Goal: Task Accomplishment & Management: Use online tool/utility

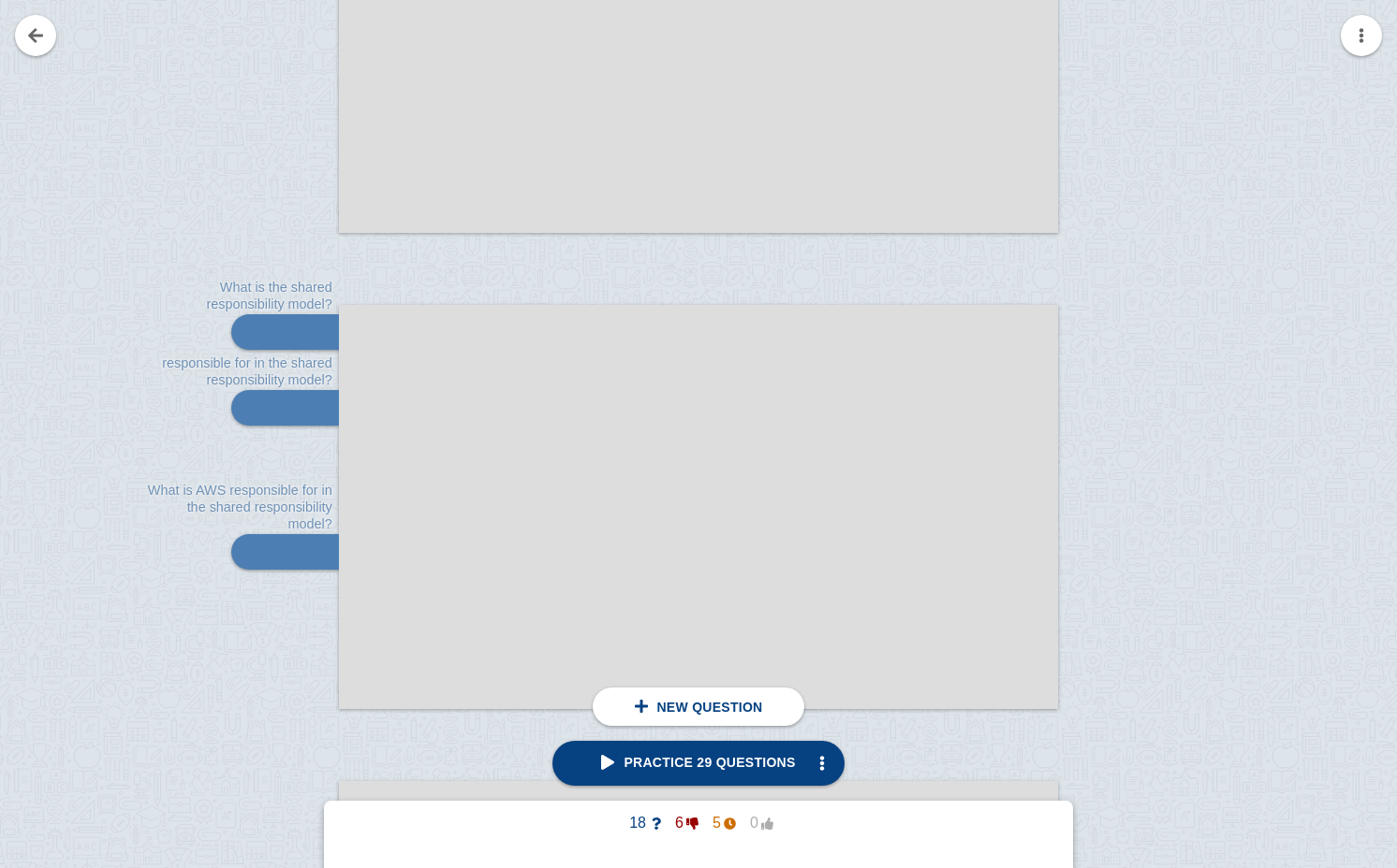
scroll to position [37693, 0]
click at [37, 22] on link at bounding box center [35, 35] width 41 height 41
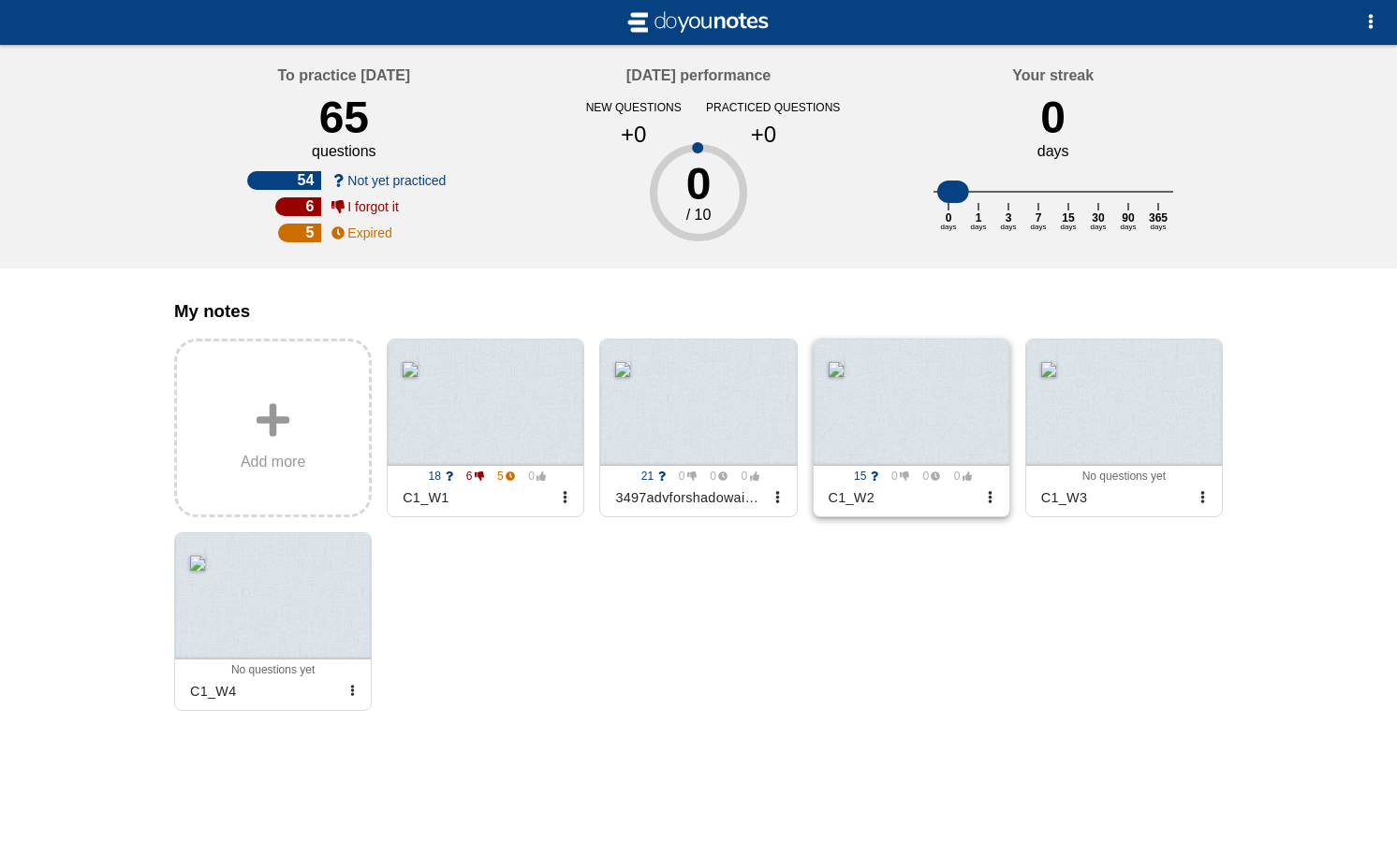
click at [952, 412] on div at bounding box center [911, 402] width 196 height 126
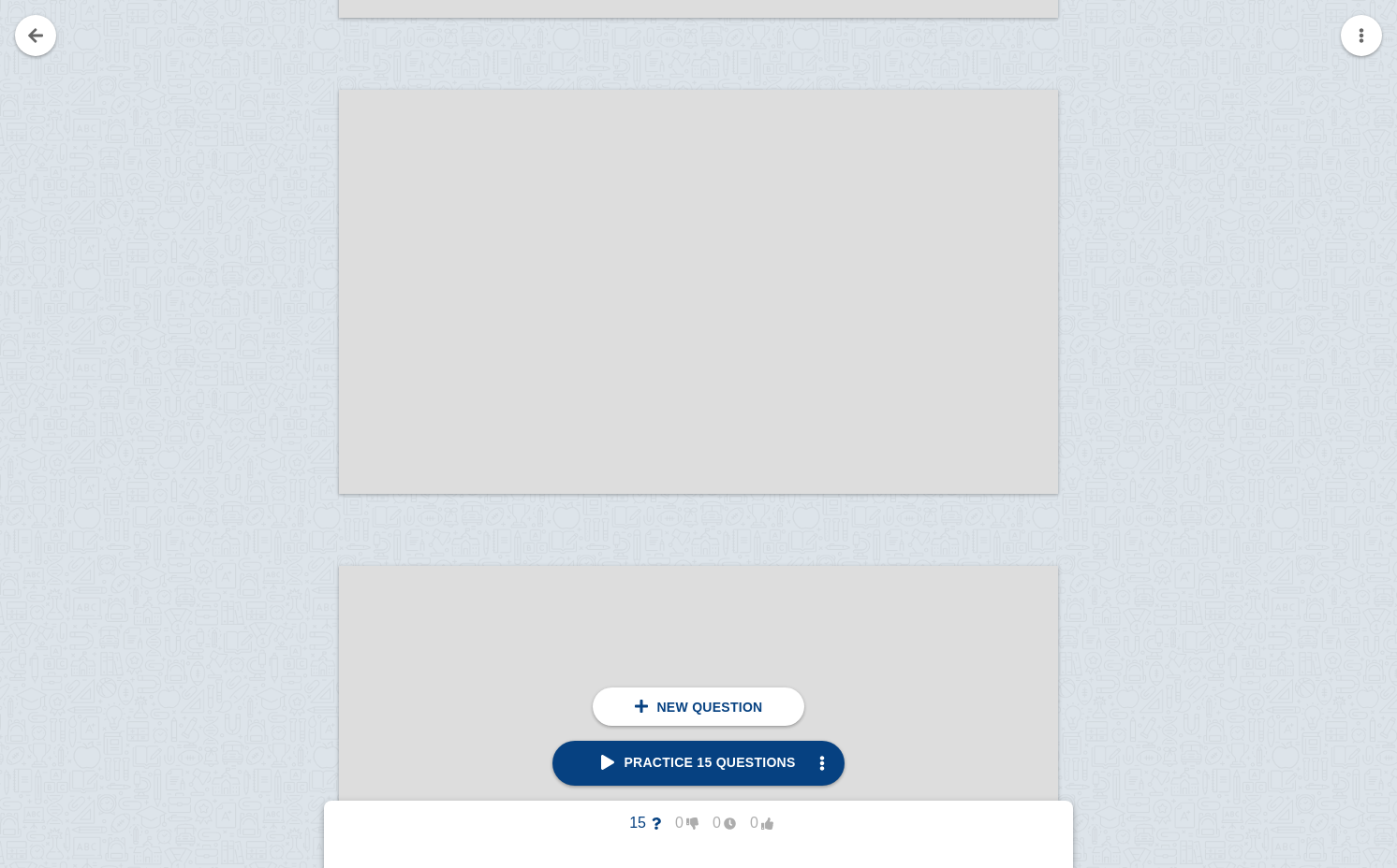
scroll to position [34576, 0]
click at [297, 386] on div at bounding box center [276, 308] width 125 height 404
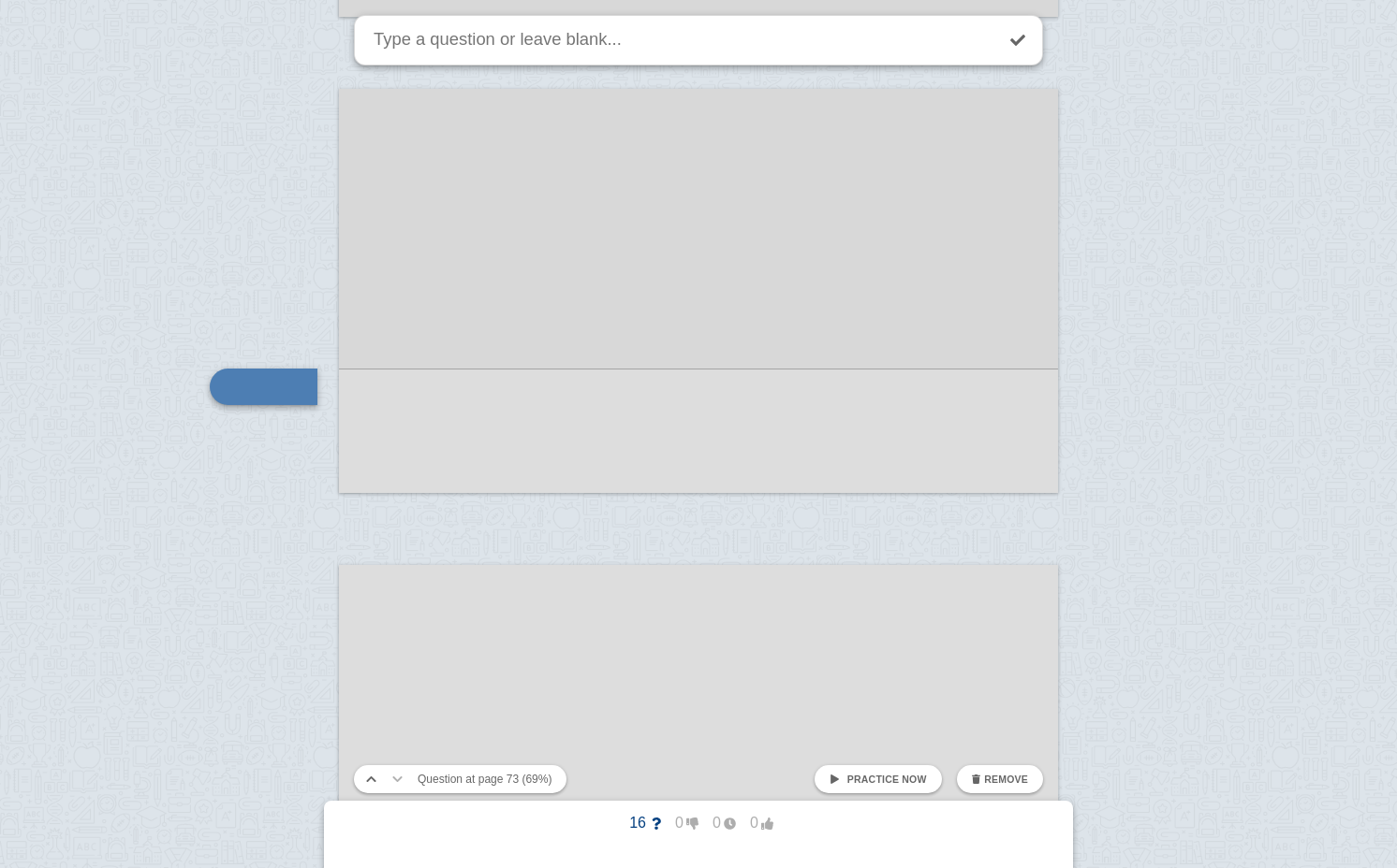
scroll to position [34657, 0]
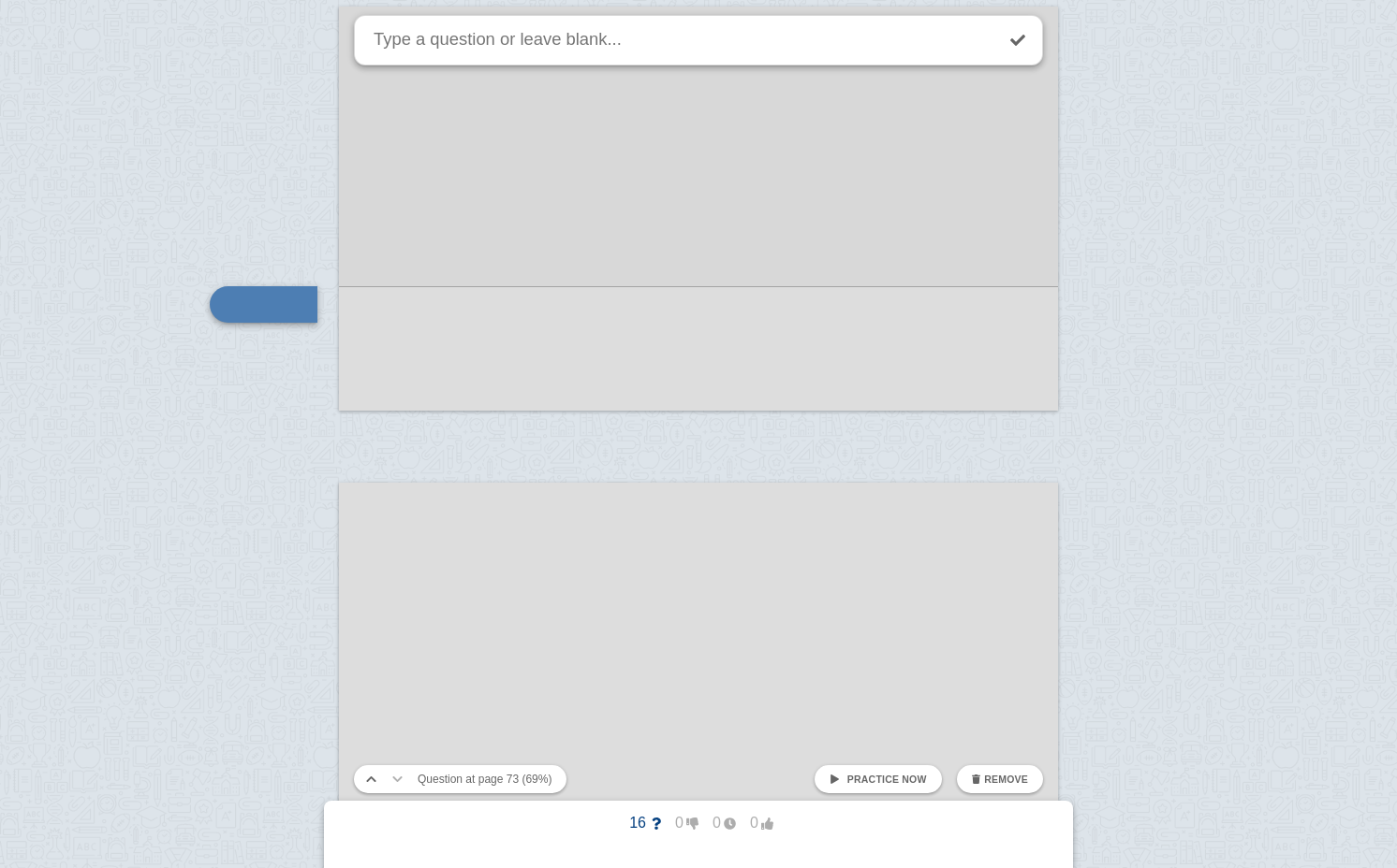
click at [429, 39] on textarea at bounding box center [681, 40] width 623 height 48
type textarea "What is the principle of least privilege?"
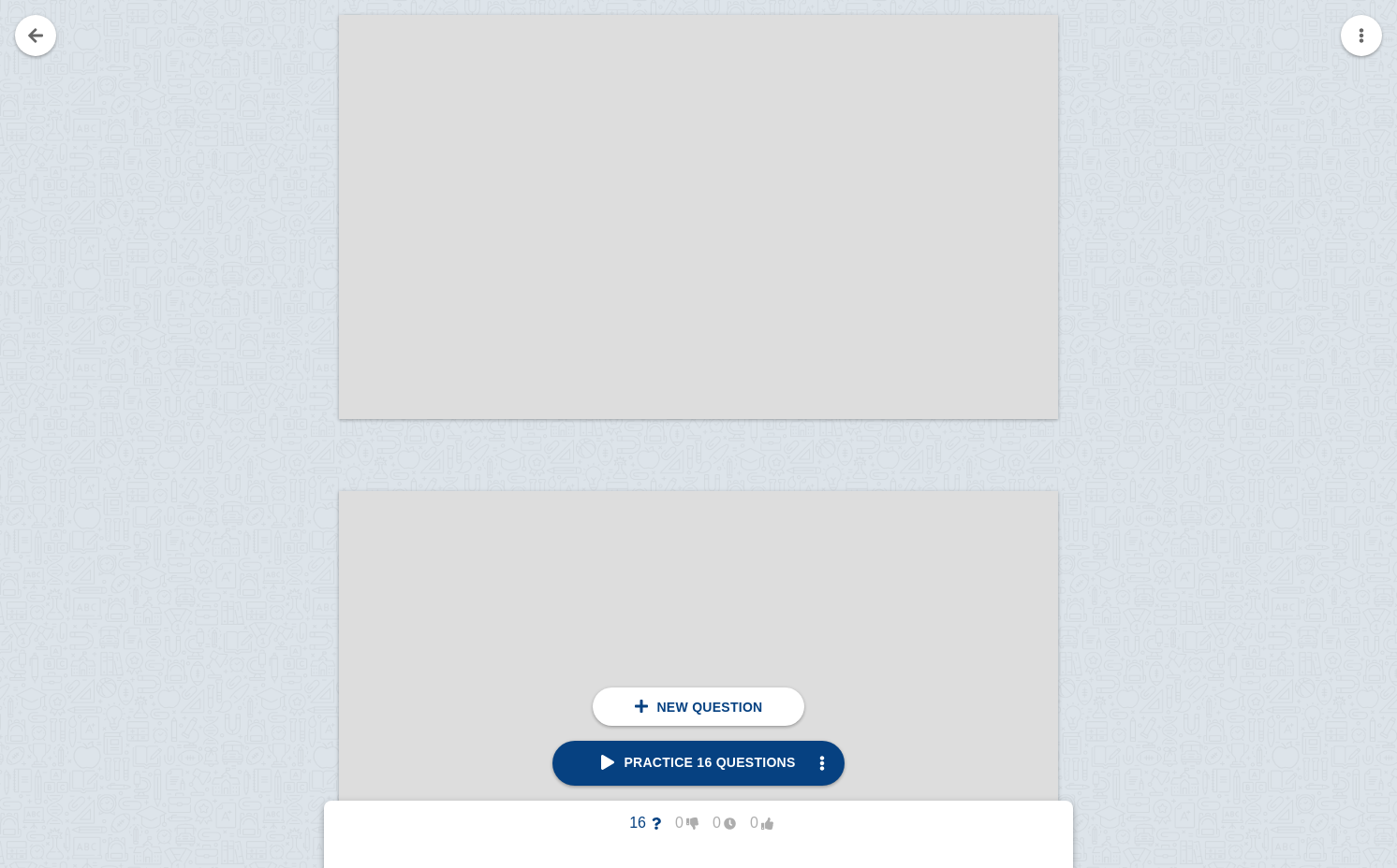
scroll to position [35852, 0]
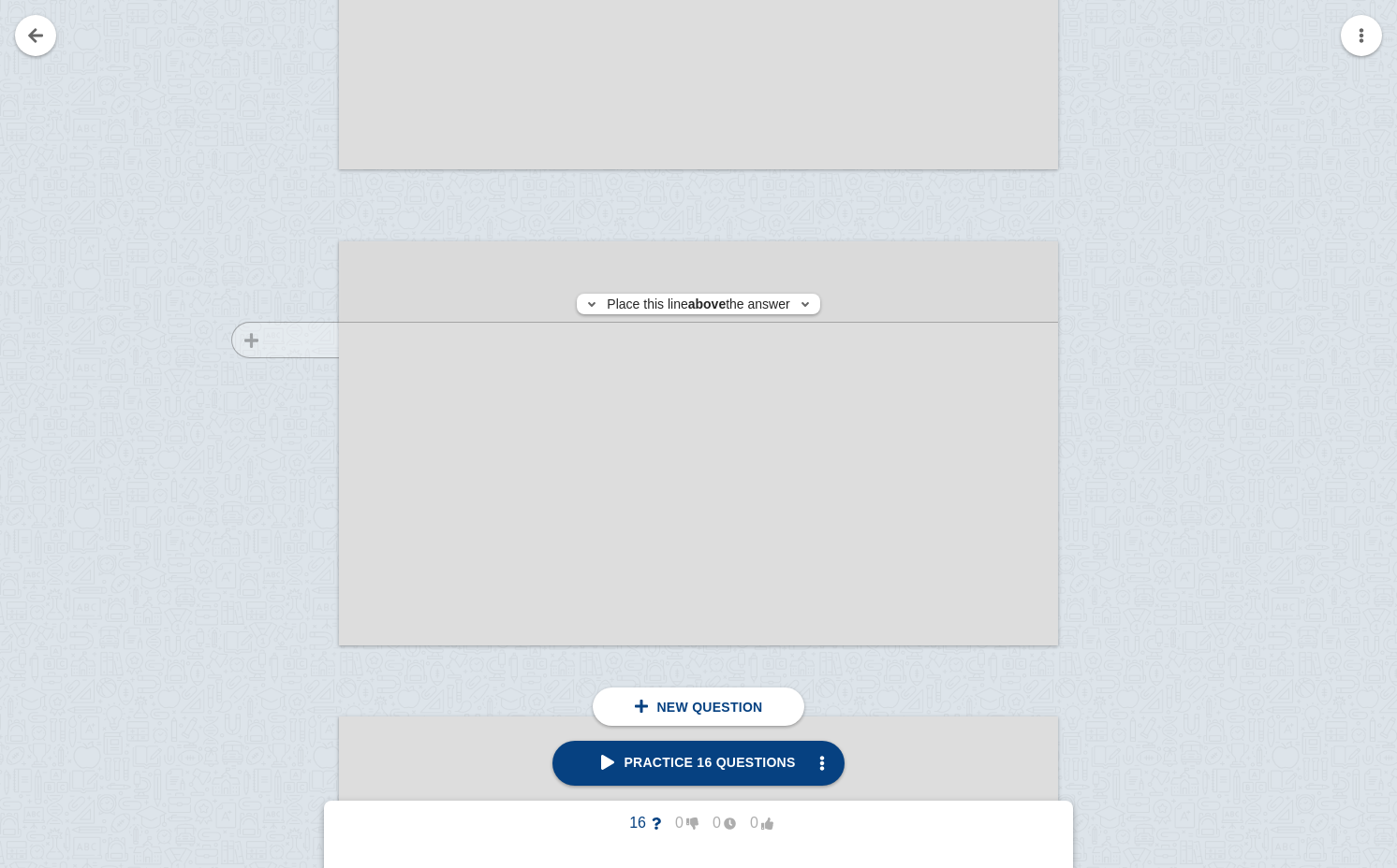
click at [316, 340] on div at bounding box center [276, 461] width 125 height 404
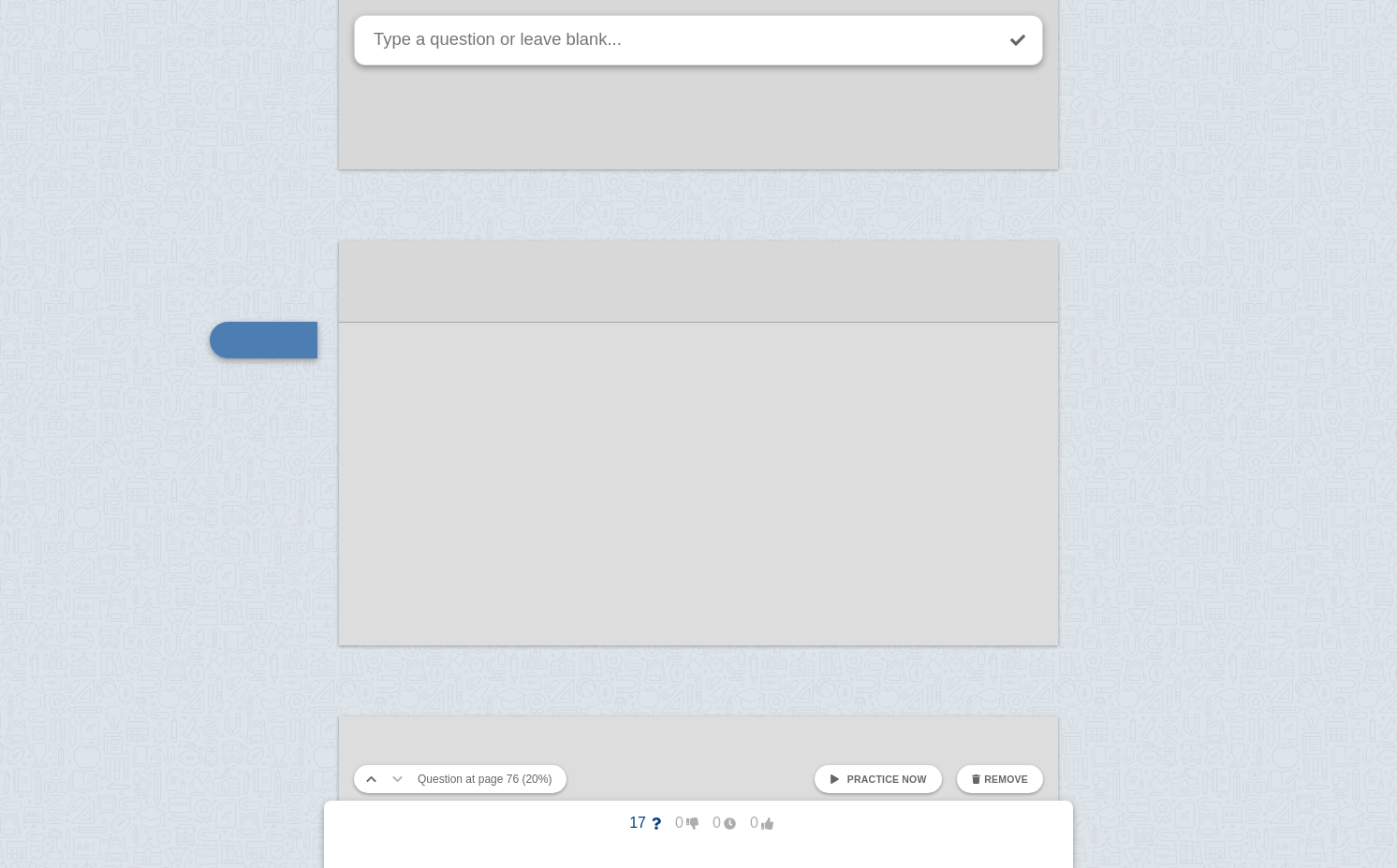
scroll to position [35887, 0]
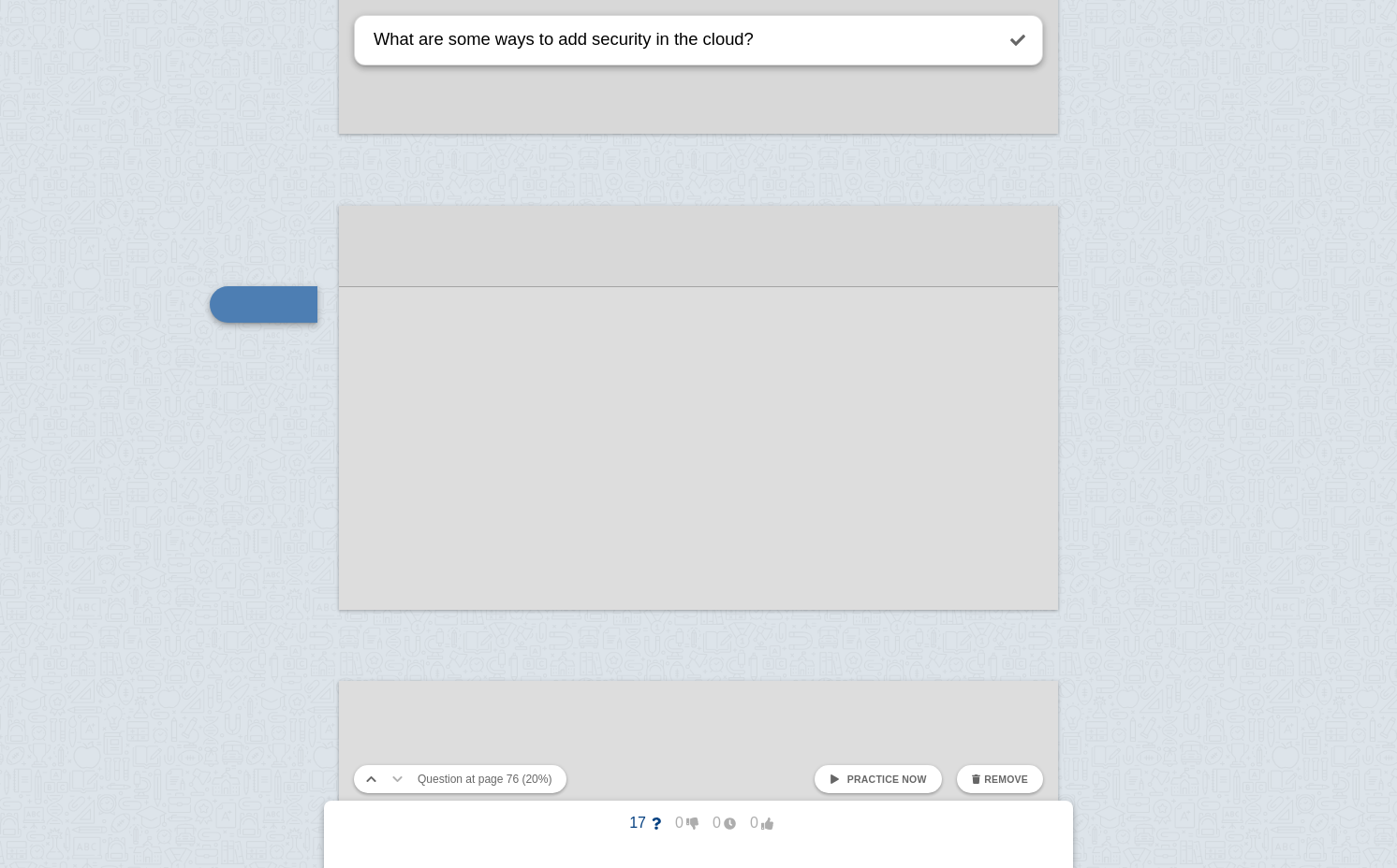
type textarea "What are some ways to add security in the cloud?"
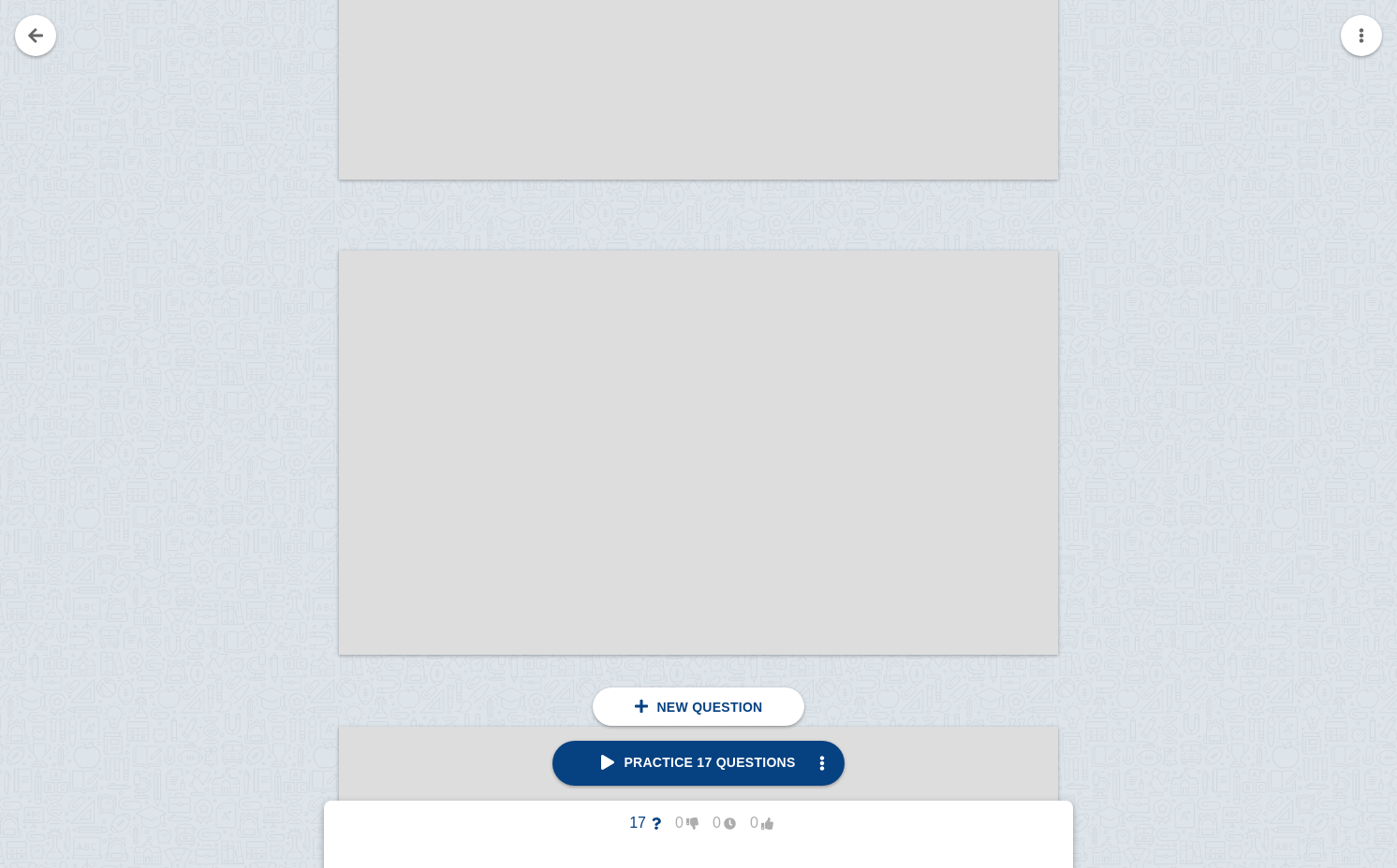
scroll to position [36358, 0]
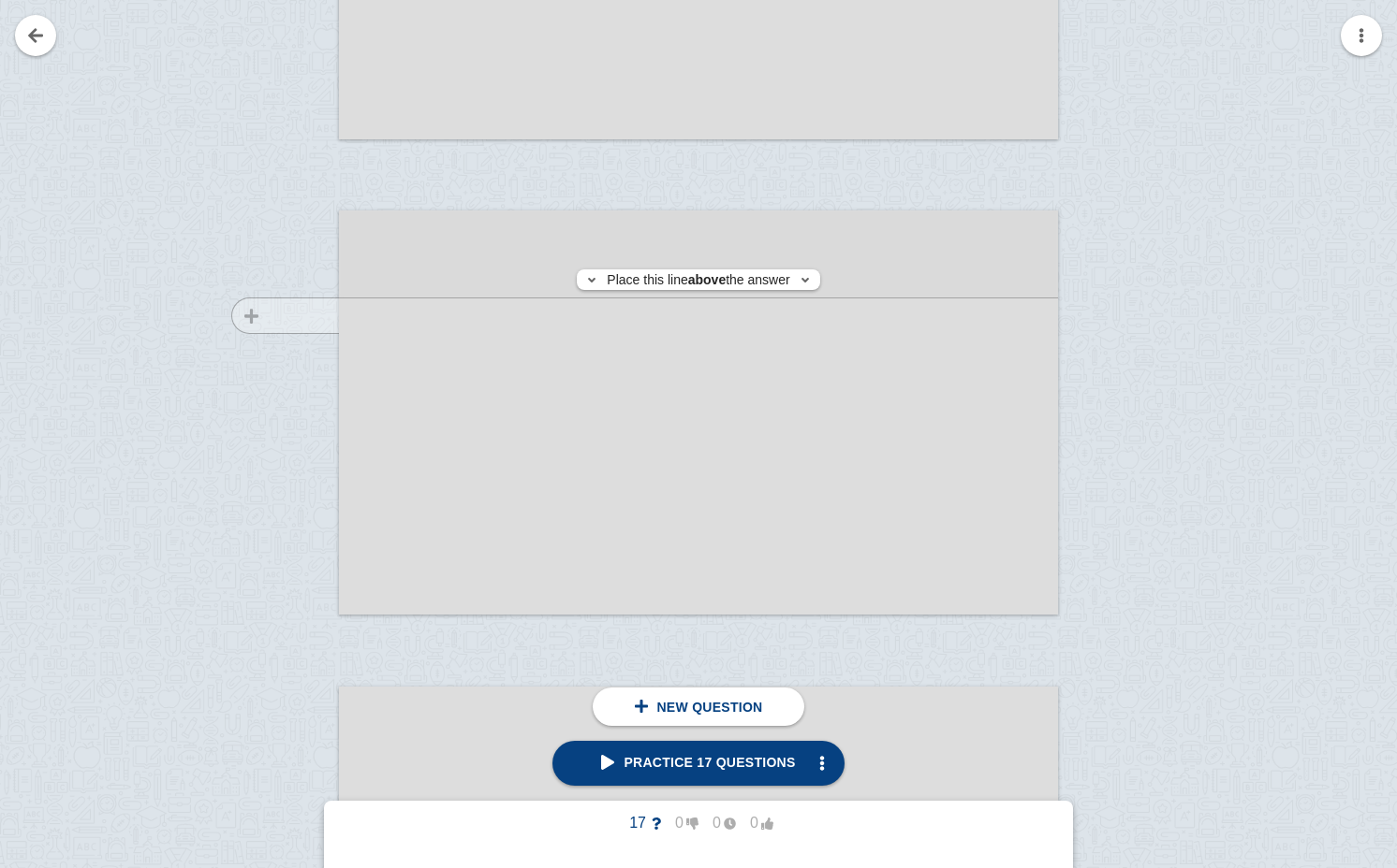
click at [297, 316] on div at bounding box center [276, 430] width 125 height 404
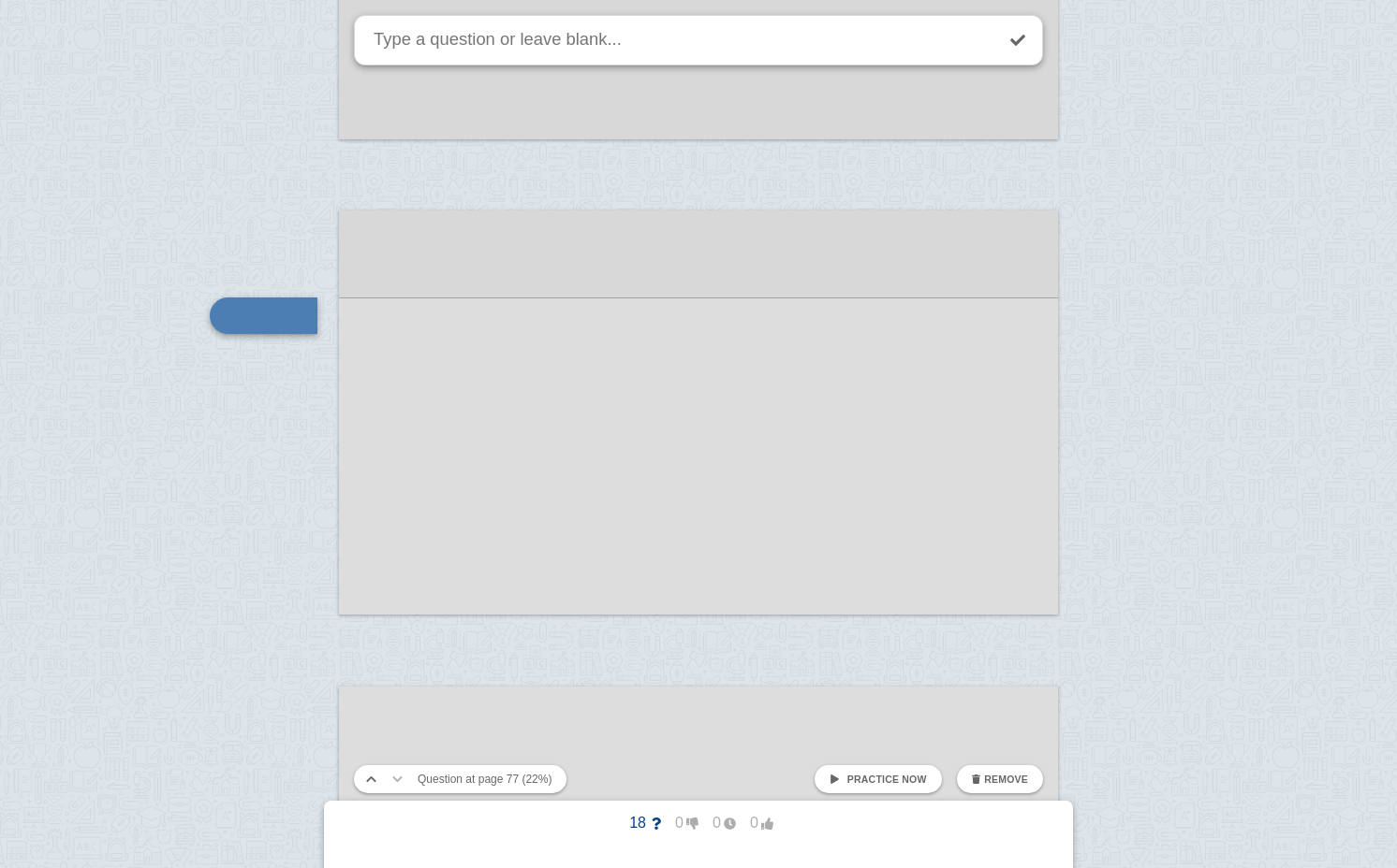
scroll to position [36370, 0]
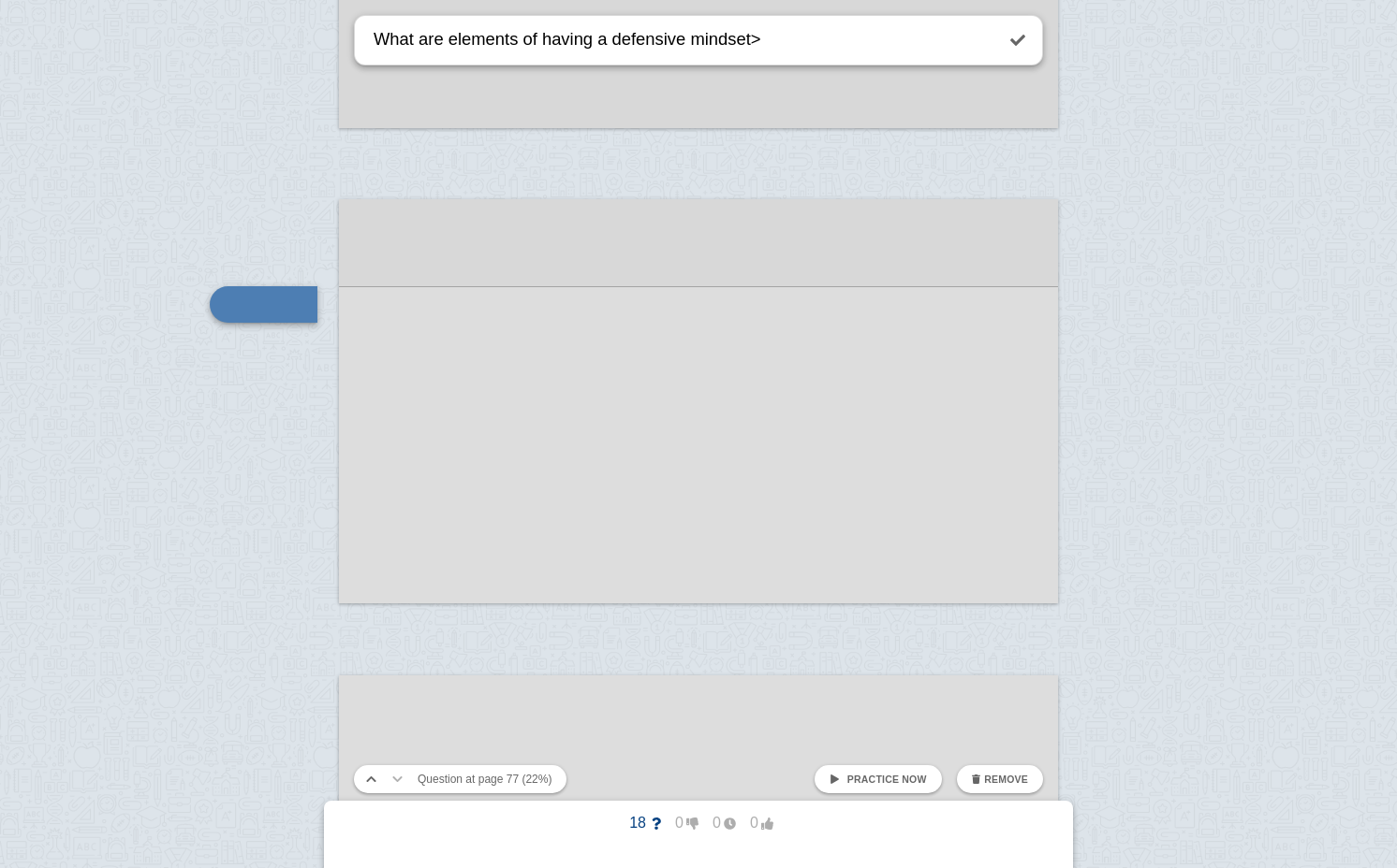
type textarea "What are elements of having a defensive mindset>"
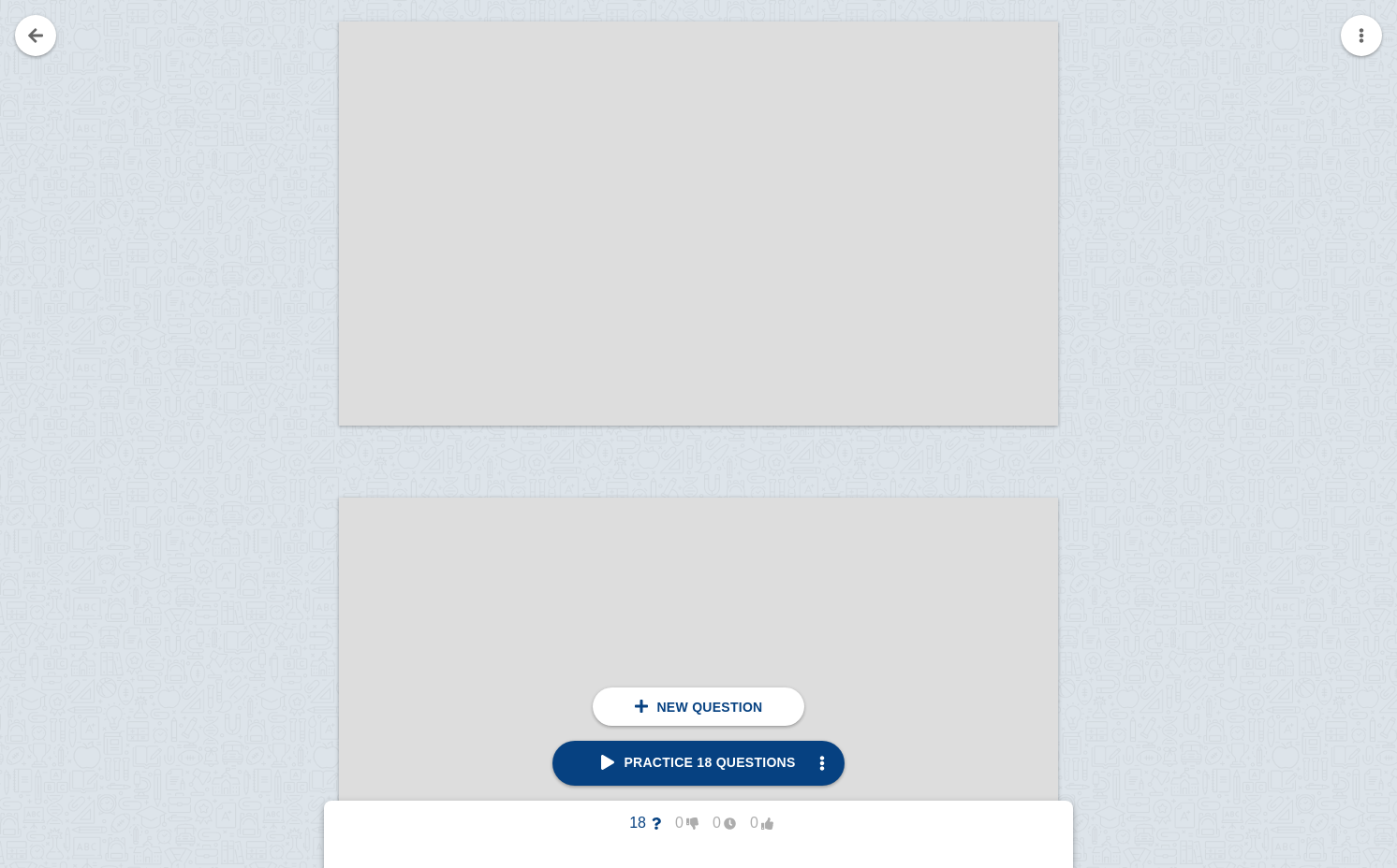
scroll to position [37762, 0]
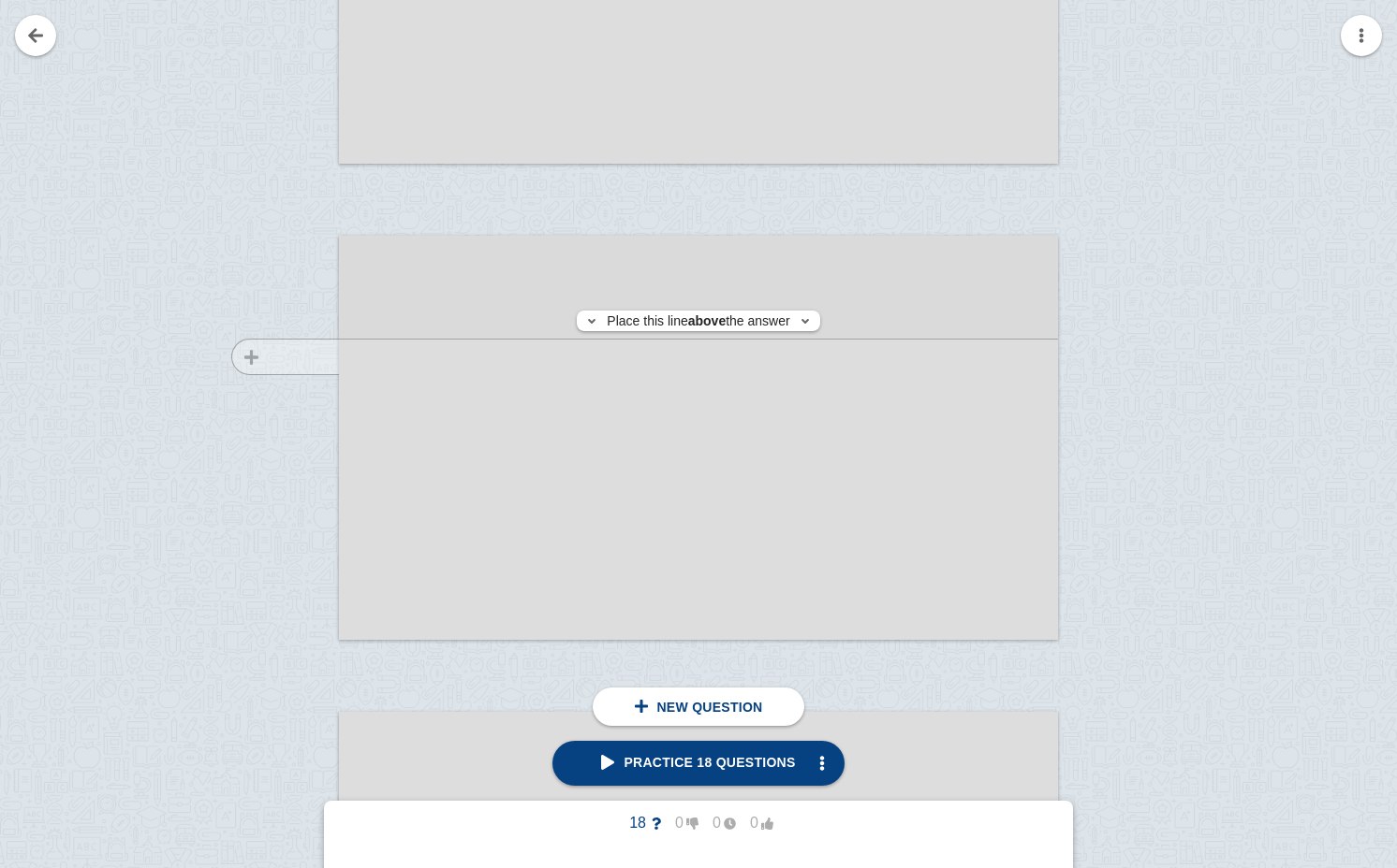
click at [284, 357] on div at bounding box center [276, 455] width 125 height 404
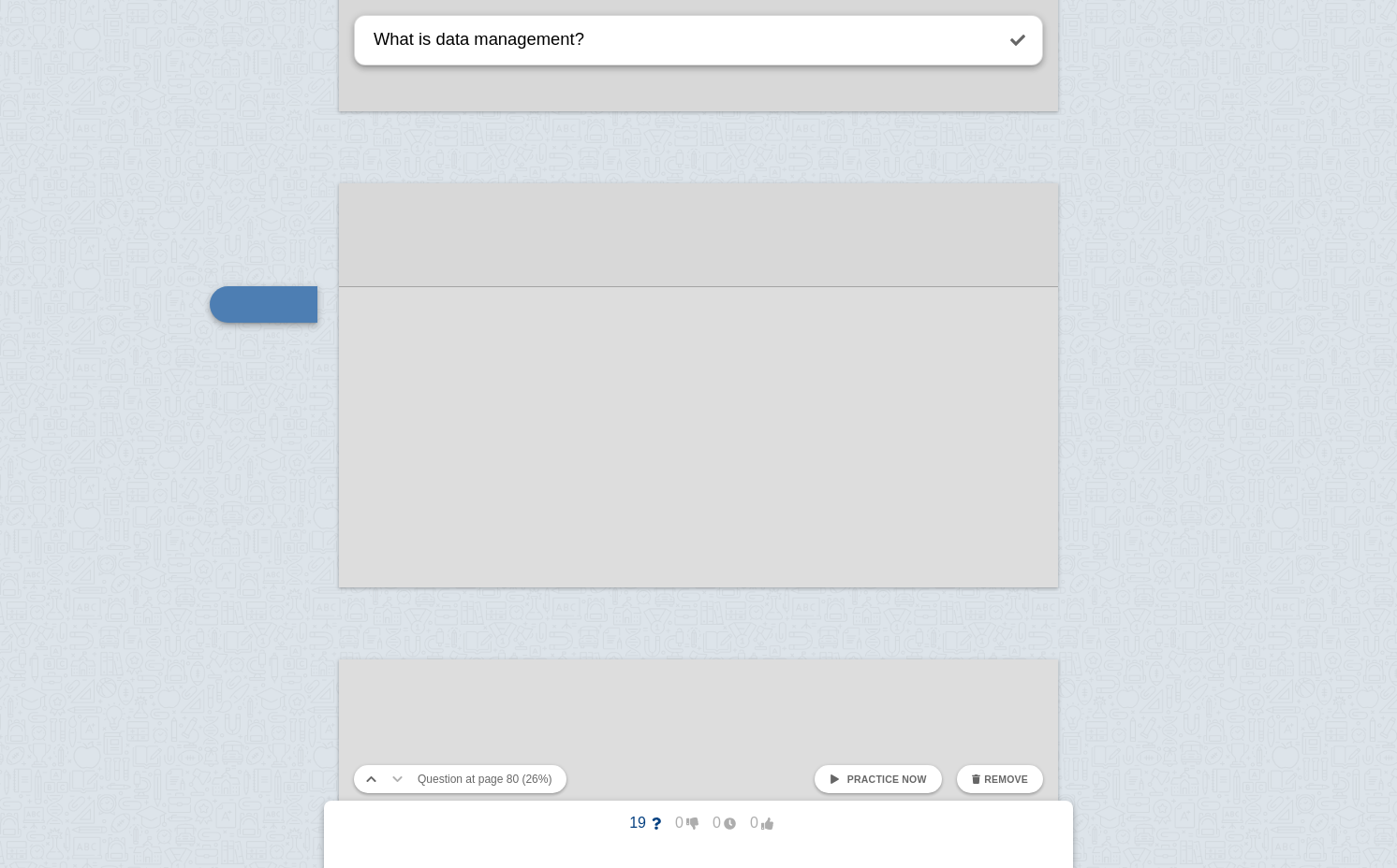
type textarea "What is data management?"
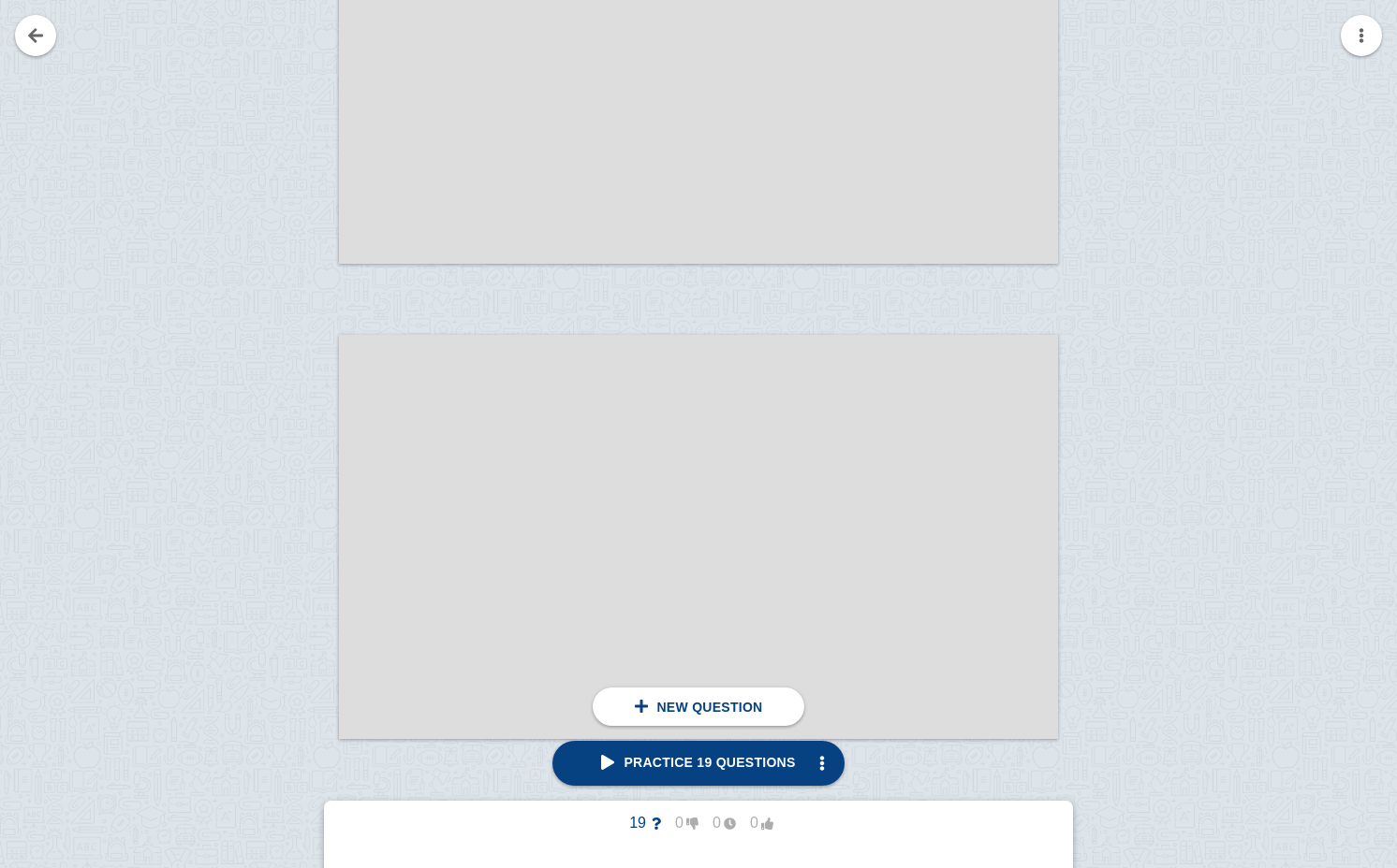
scroll to position [38629, 0]
click at [312, 455] on div at bounding box center [276, 539] width 125 height 404
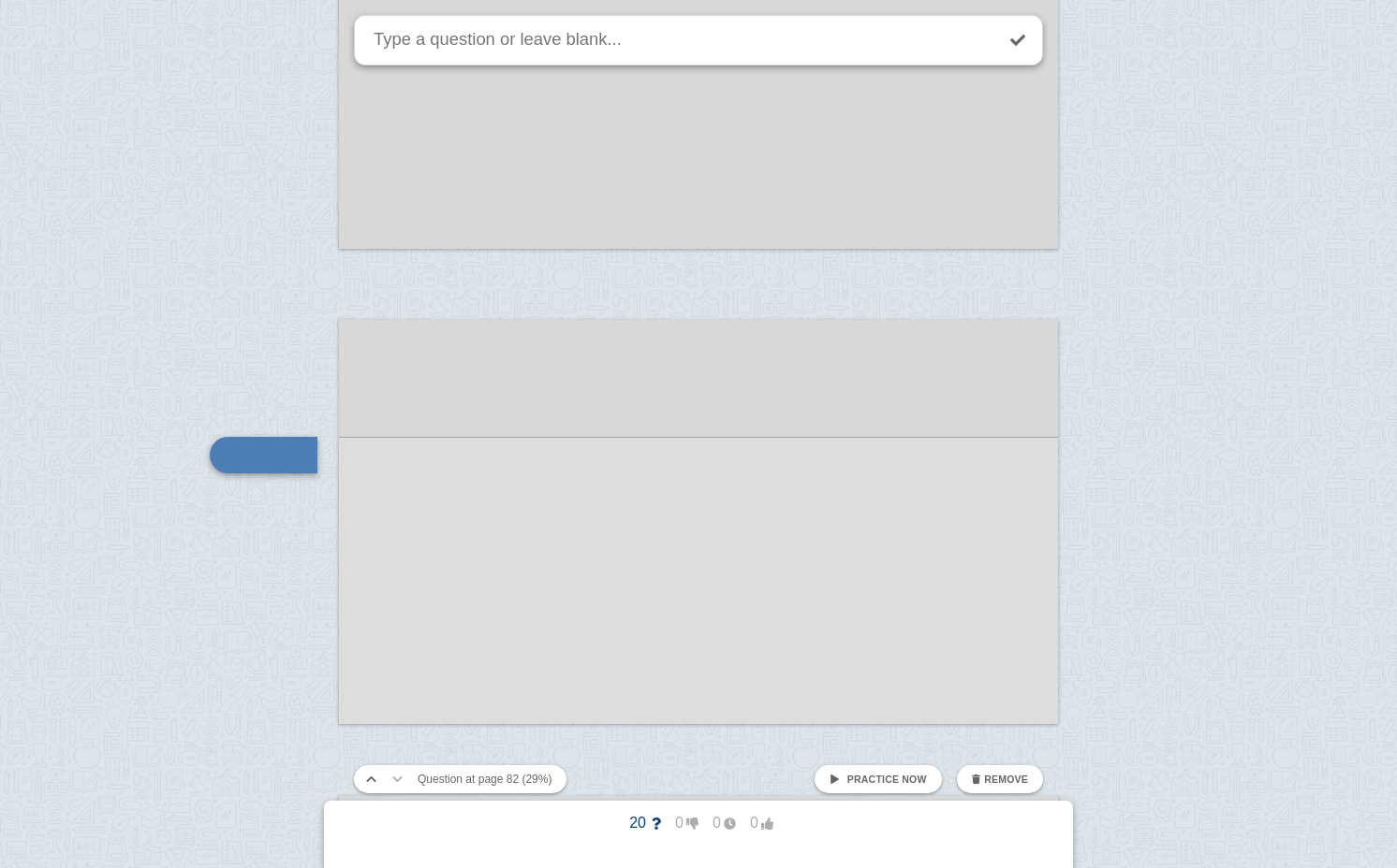
scroll to position [38780, 0]
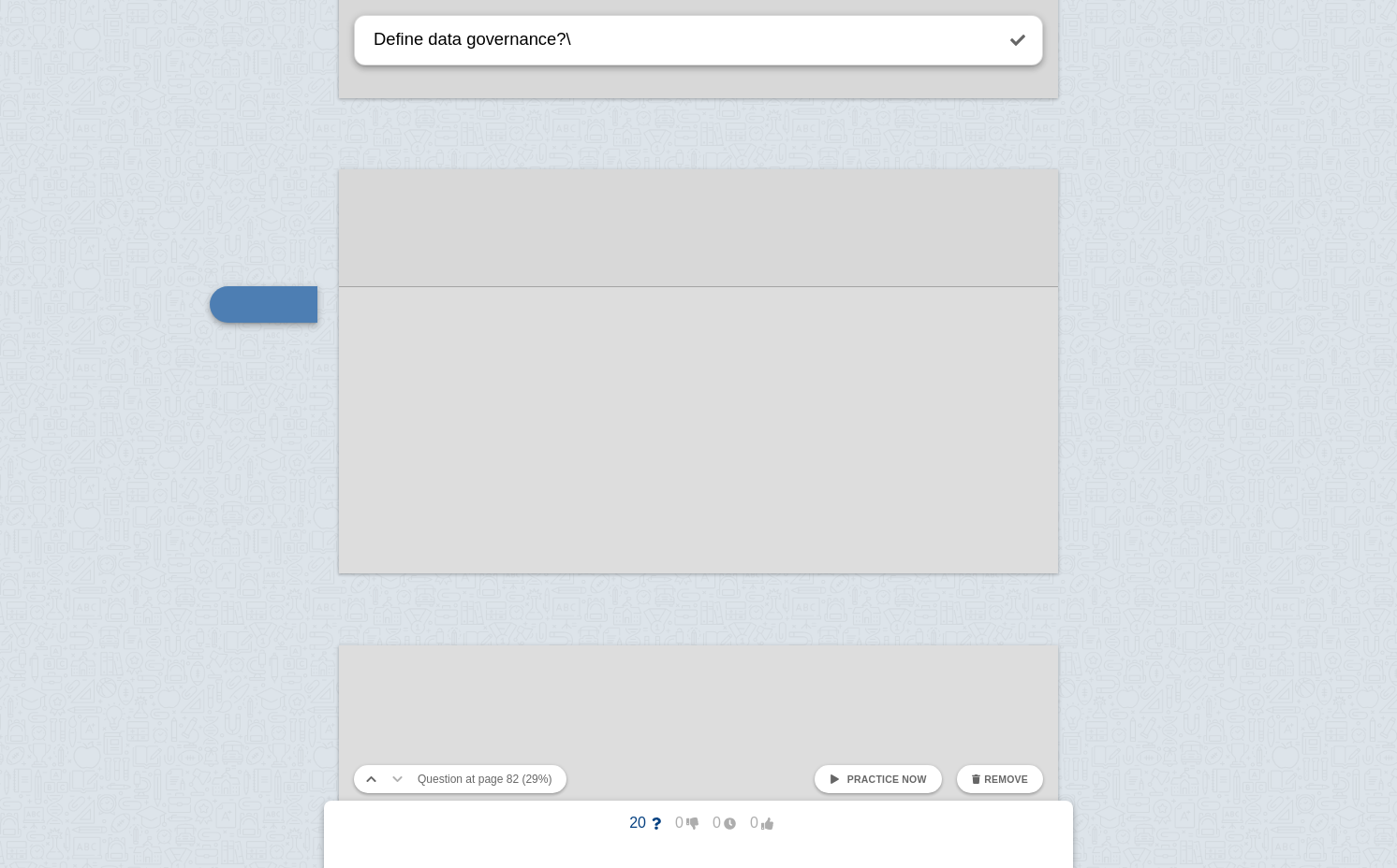
type textarea "Define data governance?\"
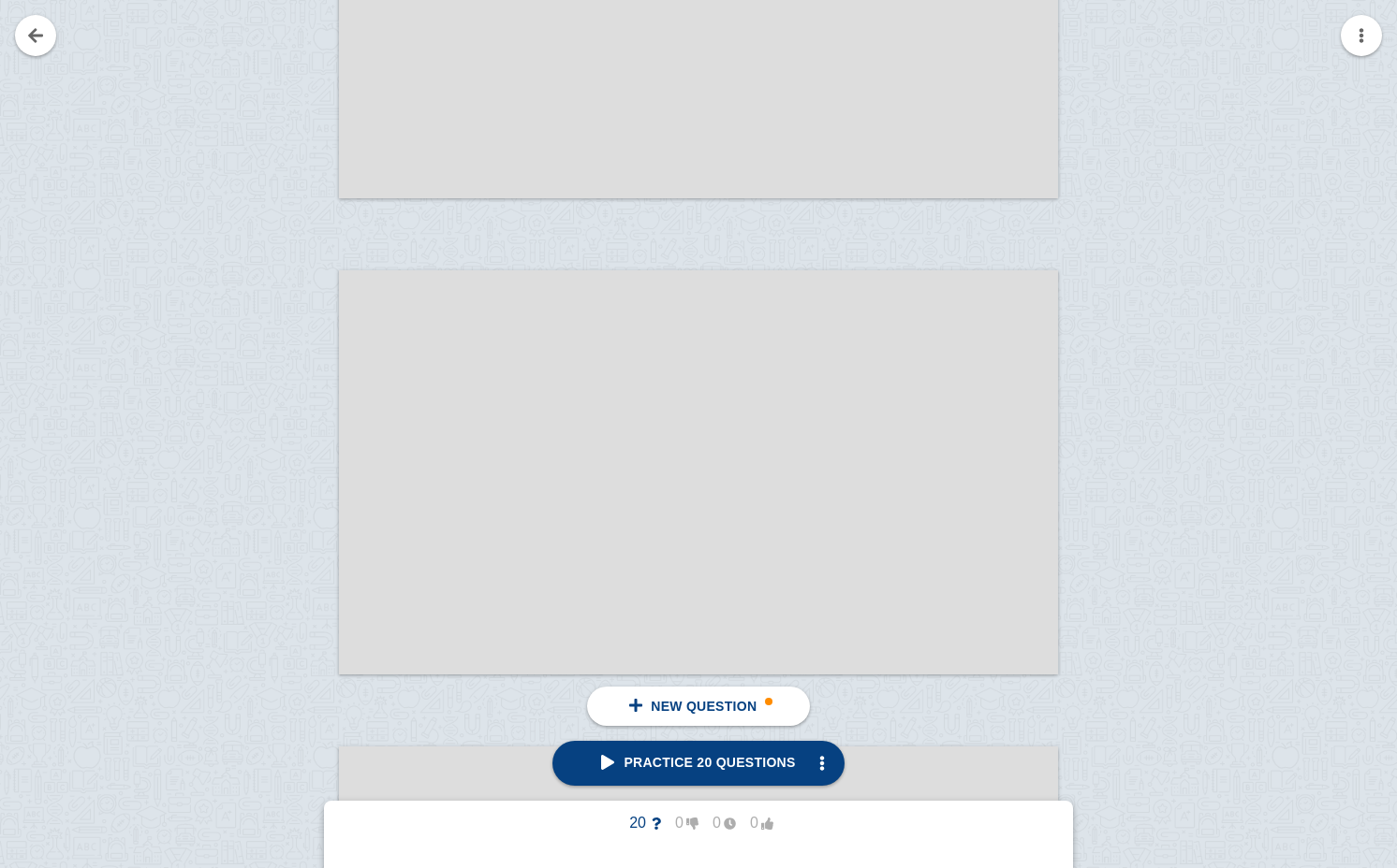
scroll to position [39639, 0]
click at [277, 392] on div at bounding box center [276, 483] width 125 height 404
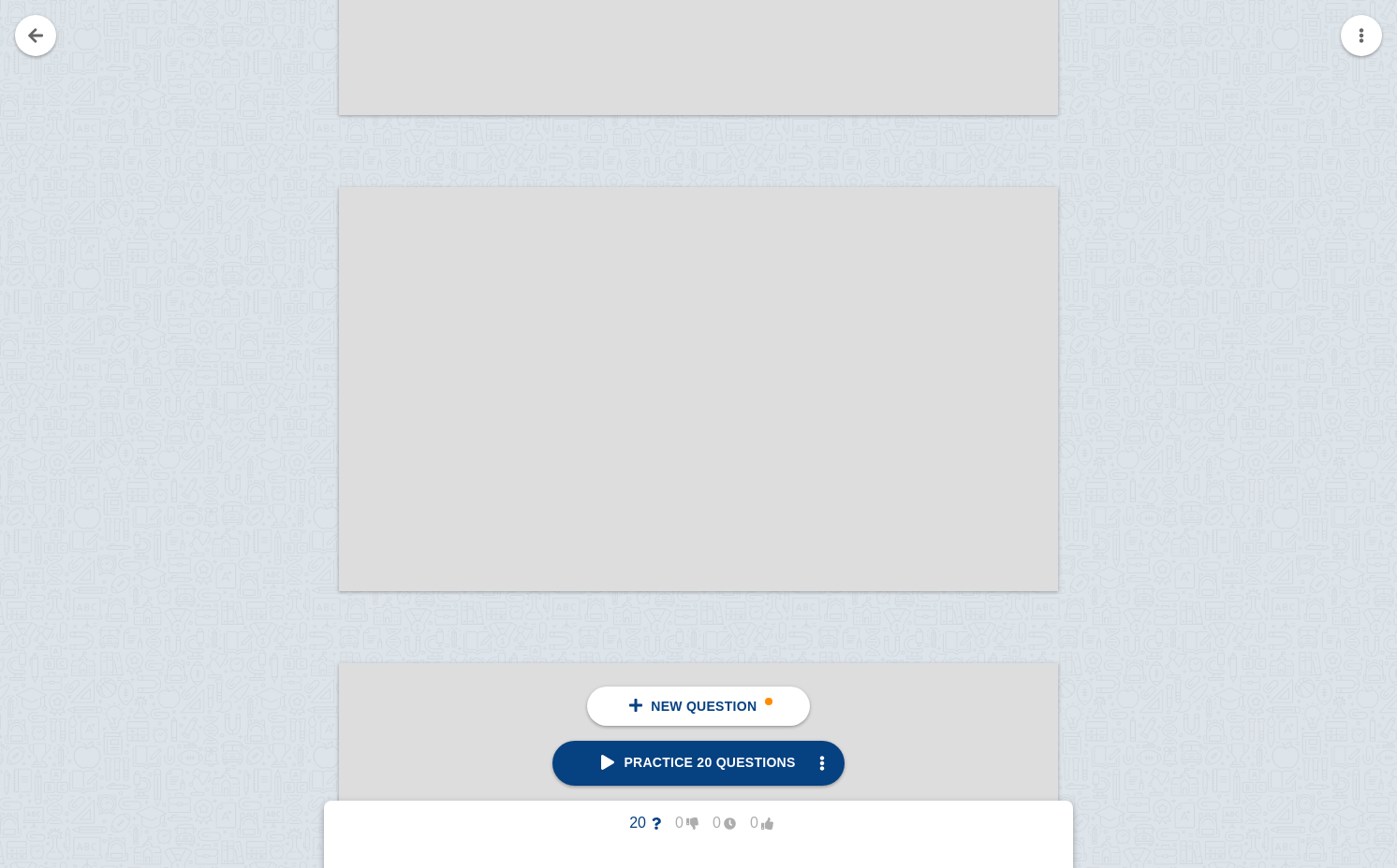
scroll to position [39716, 0]
click at [36, 53] on link at bounding box center [35, 35] width 41 height 41
